Goal: Information Seeking & Learning: Learn about a topic

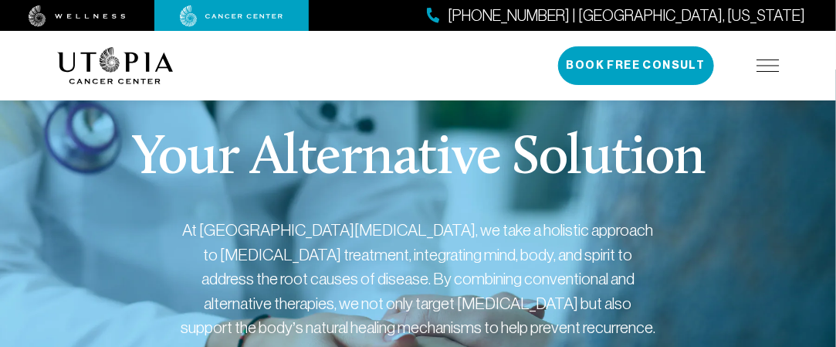
click at [500, 99] on div "About Us Treatments Patient Stories [PHONE_NUMBER] | [GEOGRAPHIC_DATA], [US_STA…" at bounding box center [418, 66] width 723 height 70
click at [506, 206] on div "Your Alternative Solution At [GEOGRAPHIC_DATA][MEDICAL_DATA], we take a holisti…" at bounding box center [418, 313] width 723 height 487
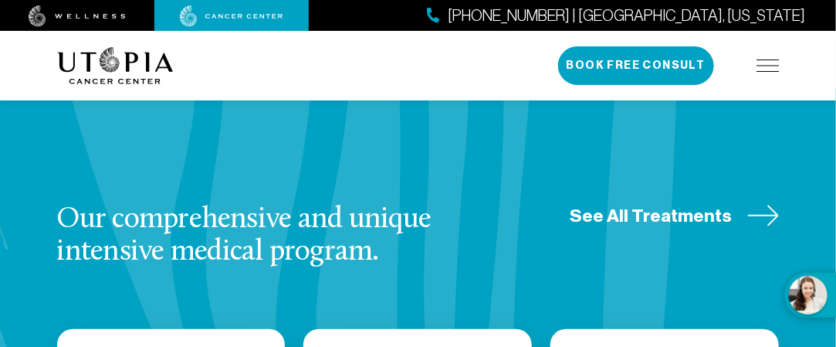
scroll to position [2017, 0]
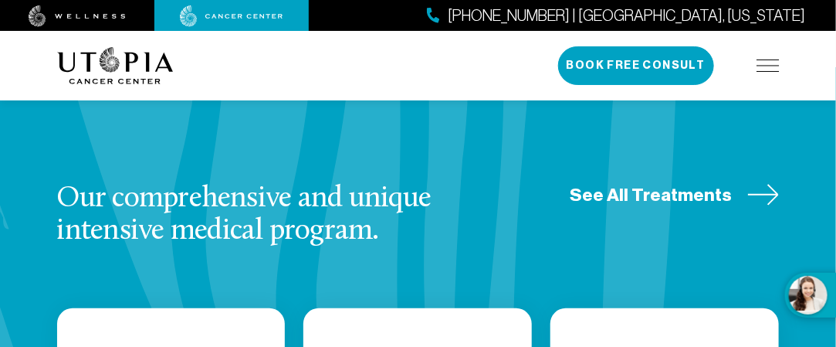
click at [638, 183] on span "See All Treatments" at bounding box center [652, 195] width 162 height 24
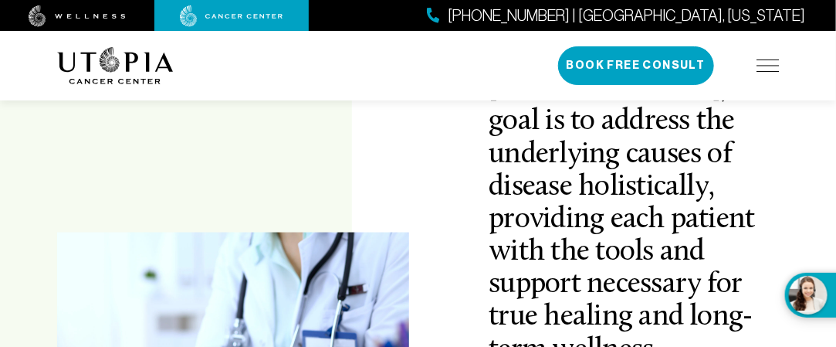
scroll to position [618, 0]
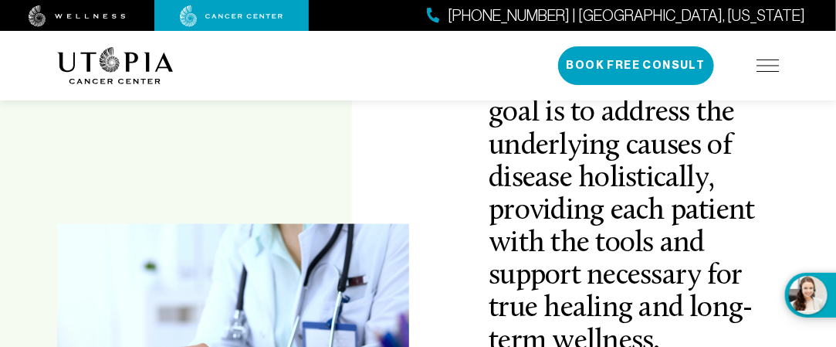
click at [224, 12] on img at bounding box center [231, 16] width 103 height 22
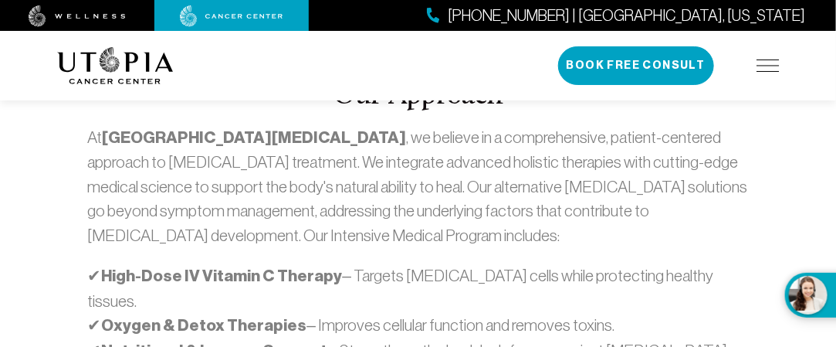
scroll to position [961, 0]
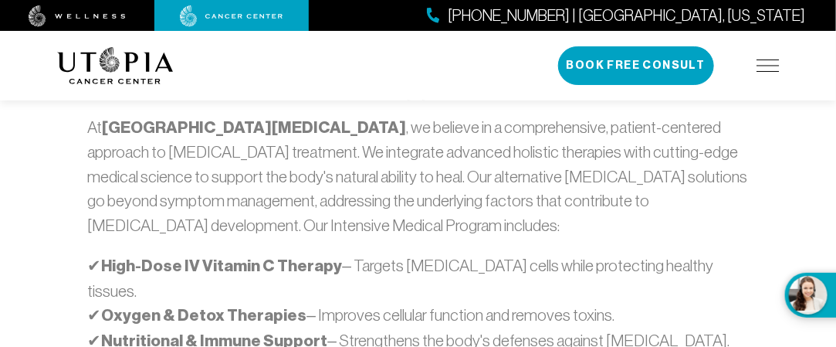
drag, startPoint x: 846, startPoint y: 64, endPoint x: 421, endPoint y: 27, distance: 427.2
click at [421, 27] on div "[PHONE_NUMBER] | [GEOGRAPHIC_DATA], [US_STATE]" at bounding box center [418, 15] width 836 height 31
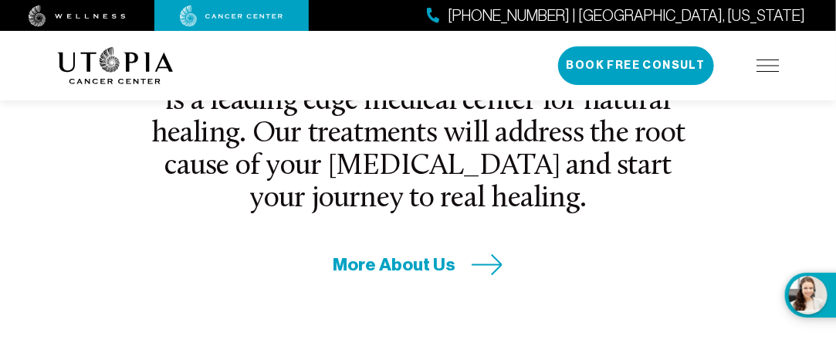
drag, startPoint x: 840, startPoint y: 54, endPoint x: 492, endPoint y: 49, distance: 348.4
click at [492, 49] on div "About Us Treatments Patient Stories [PHONE_NUMBER] | [GEOGRAPHIC_DATA], [US_STA…" at bounding box center [418, 66] width 723 height 70
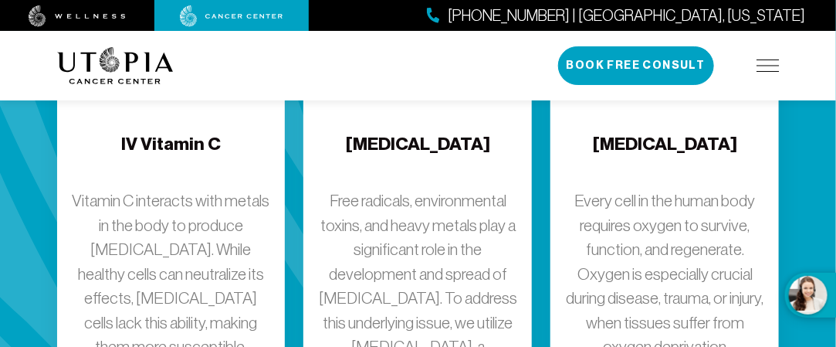
scroll to position [2214, 0]
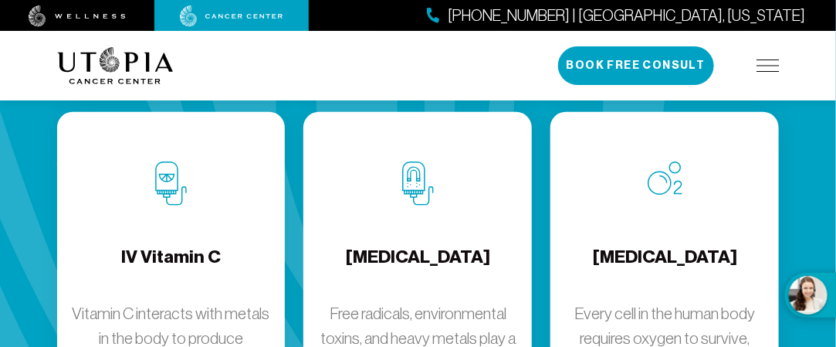
drag, startPoint x: 834, startPoint y: 113, endPoint x: 570, endPoint y: 118, distance: 264.2
click at [570, 118] on div "[MEDICAL_DATA] Every cell in the human body requires oxygen to survive, functio…" at bounding box center [665, 353] width 229 height 482
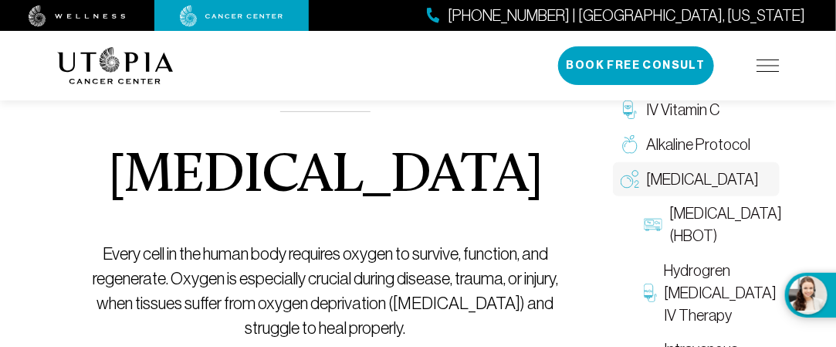
scroll to position [235, 0]
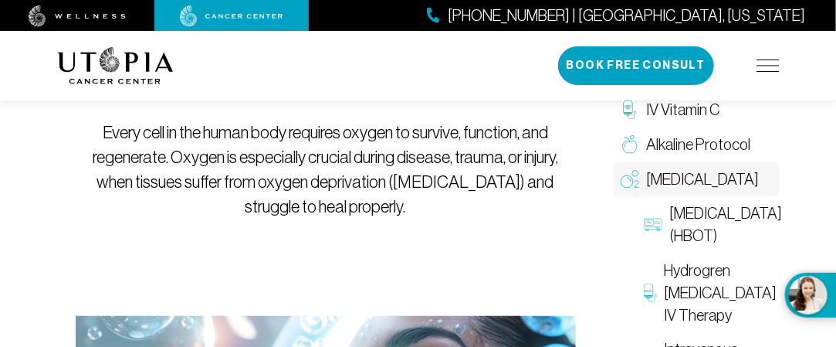
drag, startPoint x: 846, startPoint y: 49, endPoint x: 562, endPoint y: 217, distance: 330.0
click at [562, 217] on p "Every cell in the human body requires oxygen to survive, function, and regenera…" at bounding box center [326, 169] width 500 height 99
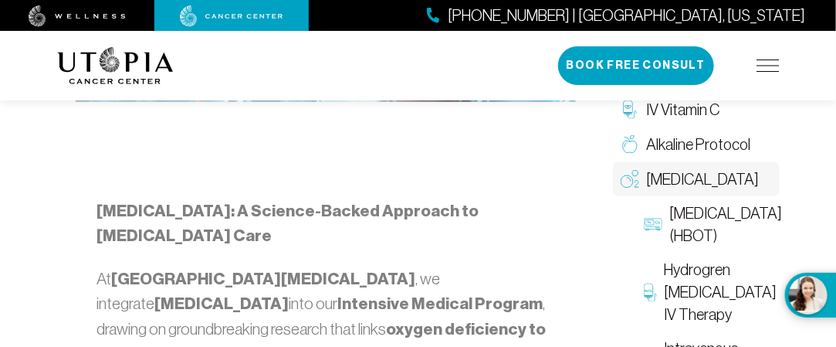
scroll to position [942, 0]
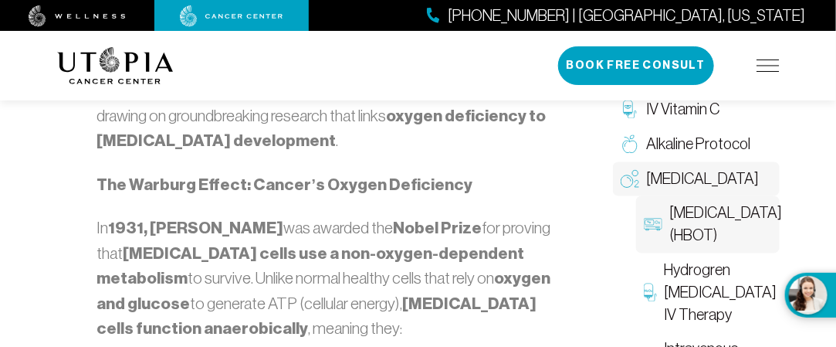
click at [745, 216] on span "[MEDICAL_DATA] (HBOT)" at bounding box center [726, 224] width 113 height 45
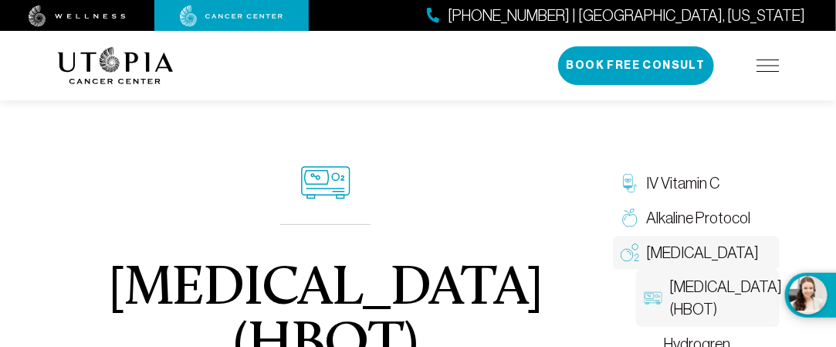
click at [763, 253] on link "[MEDICAL_DATA]" at bounding box center [696, 253] width 167 height 35
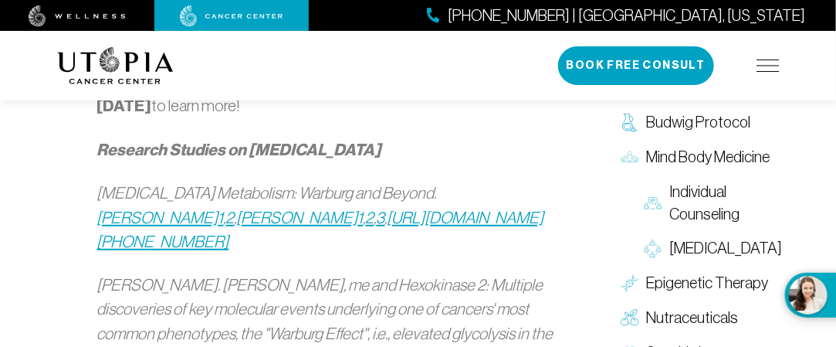
scroll to position [2428, 0]
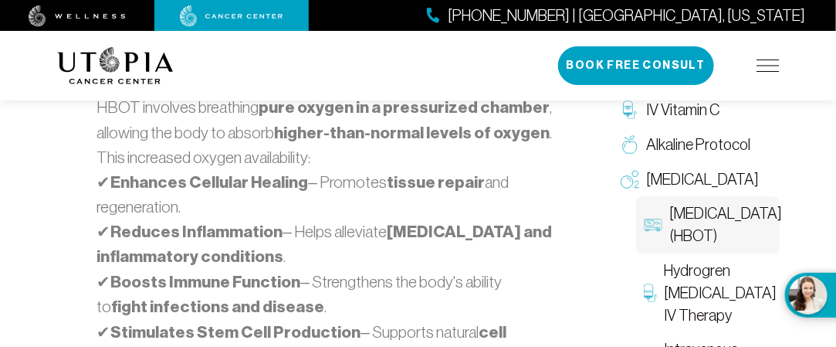
scroll to position [1518, 0]
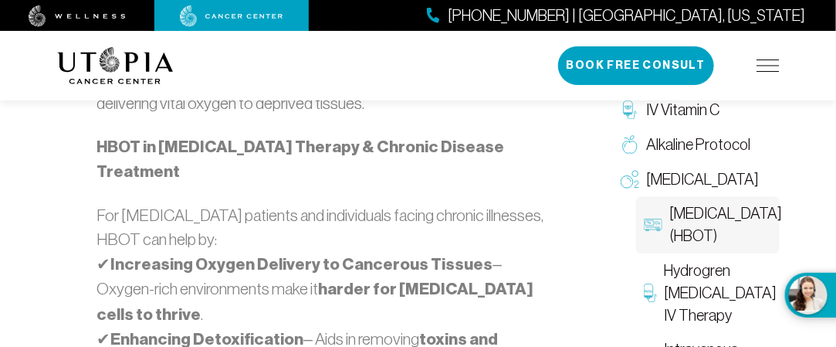
click at [736, 245] on span "[MEDICAL_DATA] (HBOT)" at bounding box center [726, 224] width 113 height 45
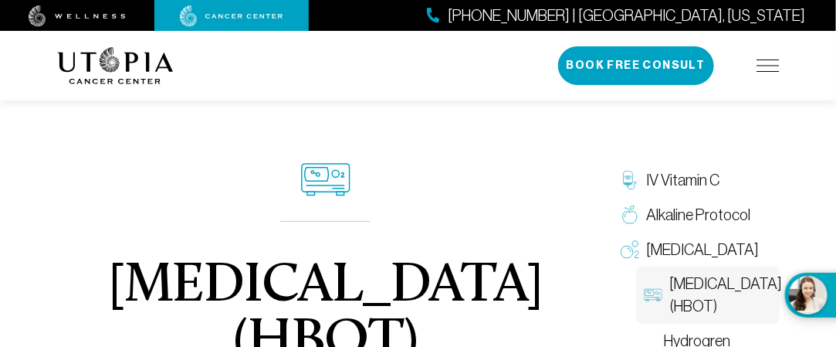
scroll to position [0, 0]
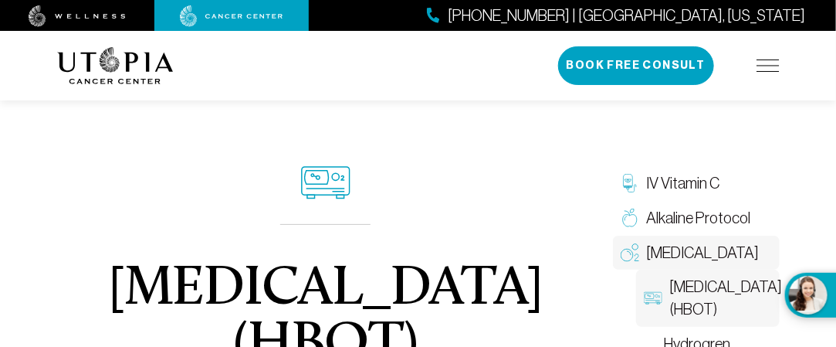
click at [773, 256] on link "[MEDICAL_DATA]" at bounding box center [696, 253] width 167 height 35
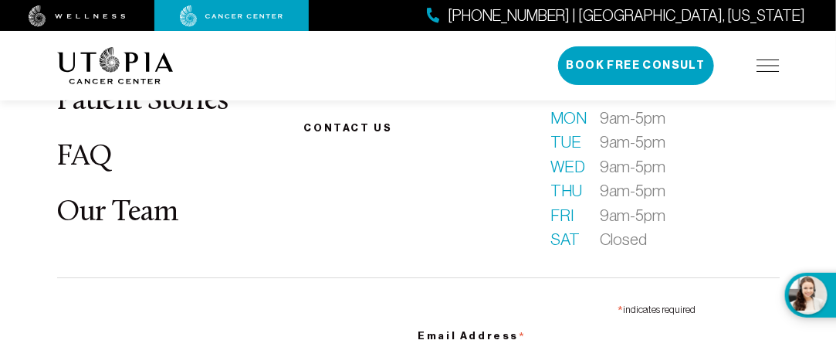
scroll to position [3278, 0]
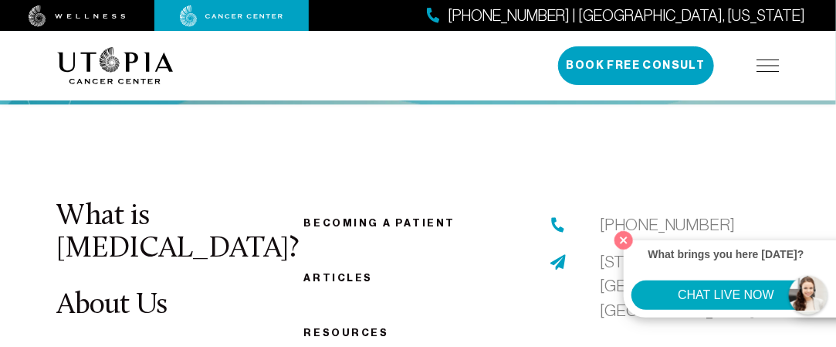
click at [836, 283] on div "What brings you here [DATE]? CHAT LIVE NOW" at bounding box center [738, 278] width 228 height 77
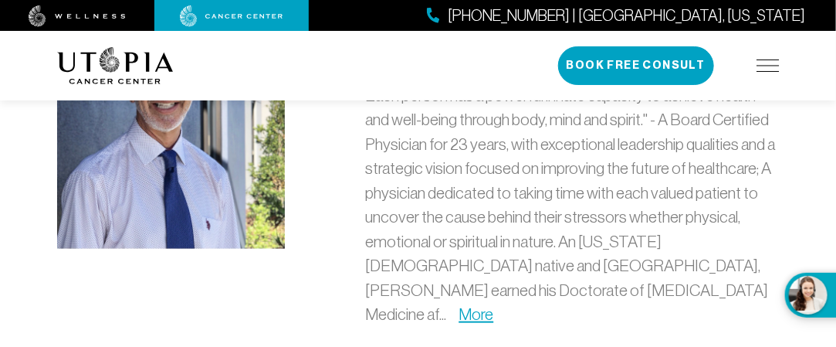
scroll to position [310, 0]
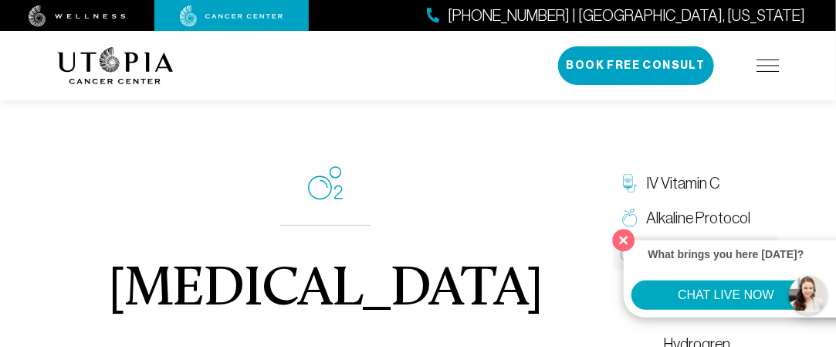
click at [624, 234] on button "Close" at bounding box center [625, 240] width 32 height 32
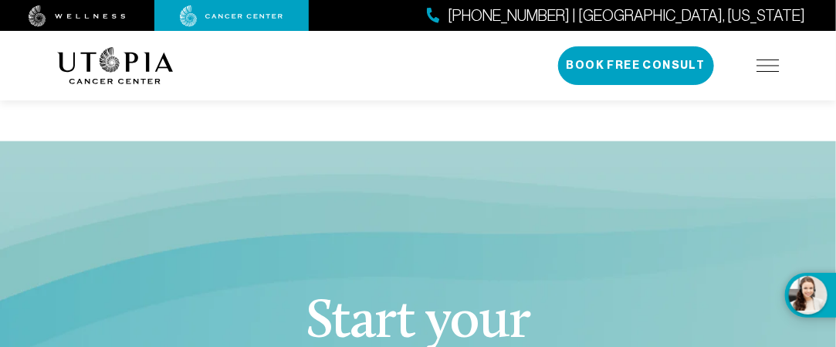
scroll to position [2649, 0]
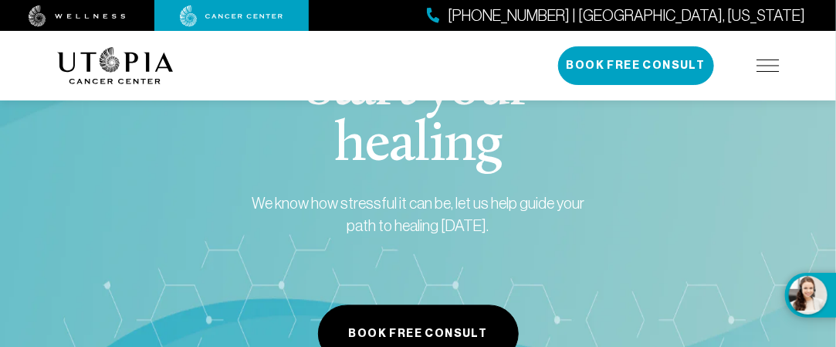
scroll to position [2772, 0]
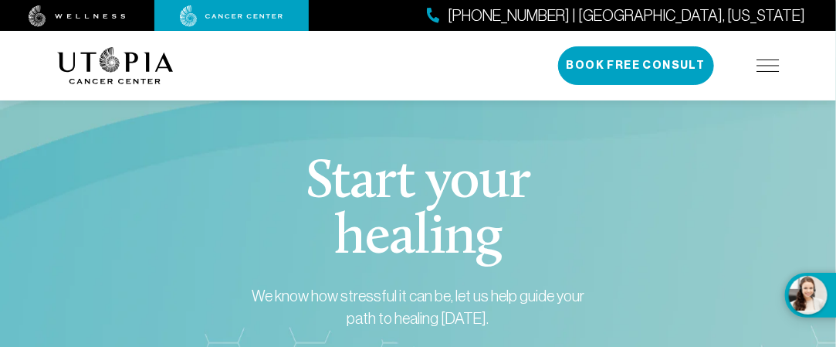
click at [80, 5] on img at bounding box center [77, 16] width 97 height 22
